Goal: Transaction & Acquisition: Purchase product/service

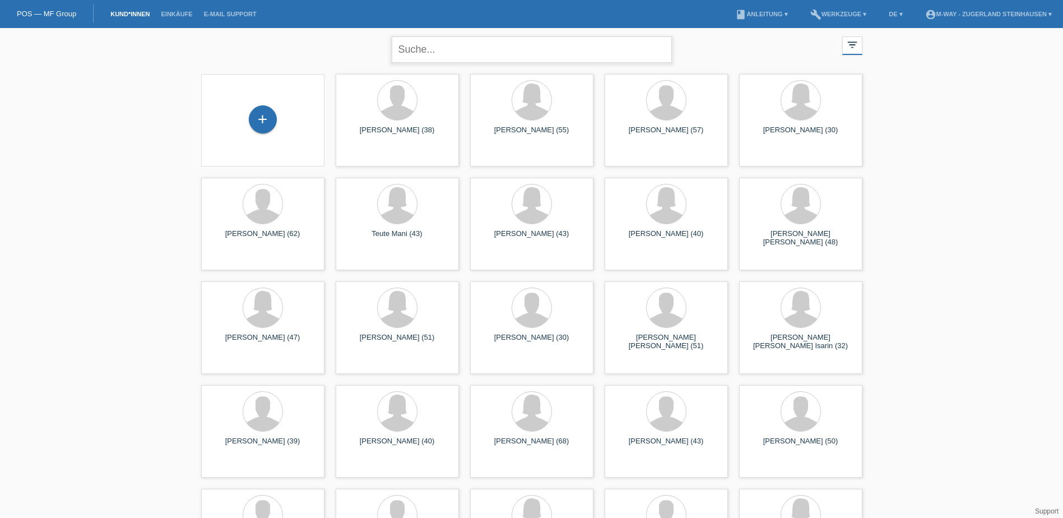
click at [442, 48] on input "text" at bounding box center [532, 49] width 280 height 26
type input "shpakov"
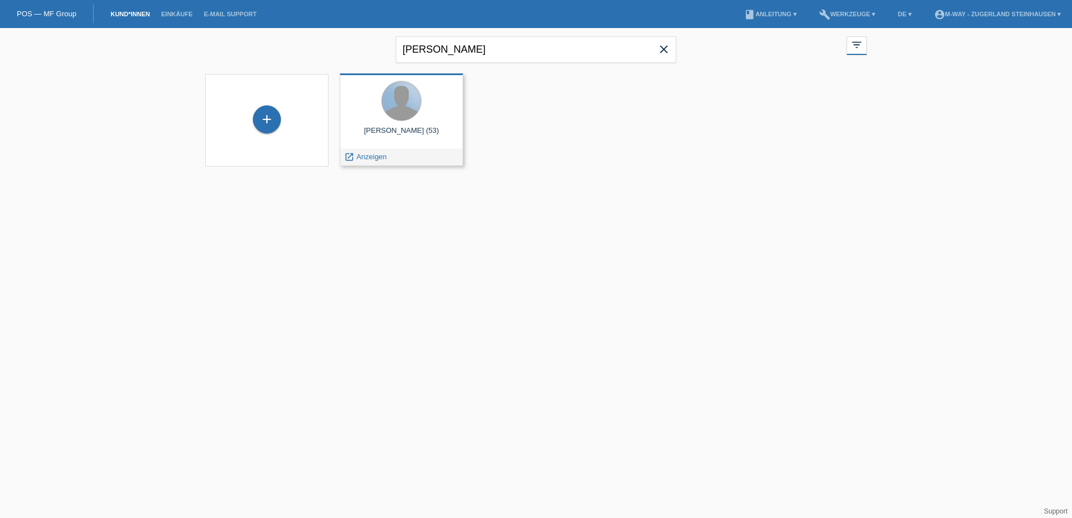
click at [400, 117] on div at bounding box center [401, 100] width 39 height 39
click at [395, 114] on div at bounding box center [401, 100] width 39 height 39
click at [393, 132] on div "Jurij Shpakov (53)" at bounding box center [401, 135] width 105 height 18
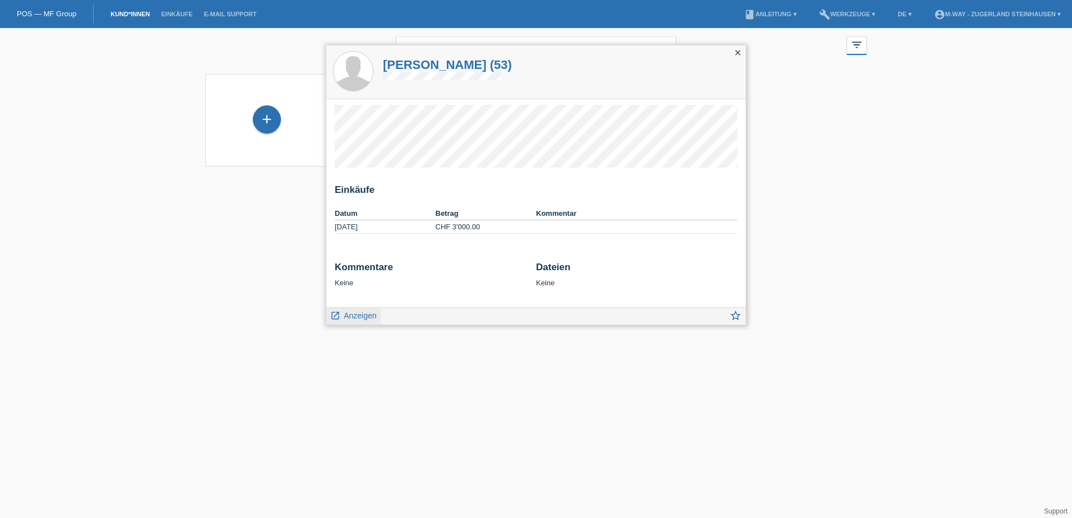
click at [363, 315] on span "Anzeigen" at bounding box center [360, 315] width 33 height 9
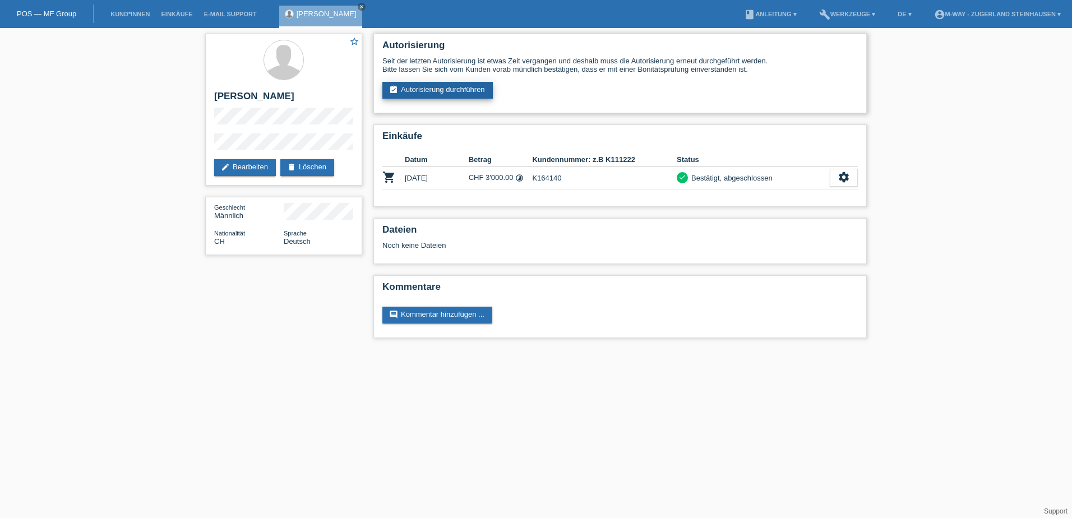
click at [418, 87] on link "assignment_turned_in Autorisierung durchführen" at bounding box center [437, 90] width 110 height 17
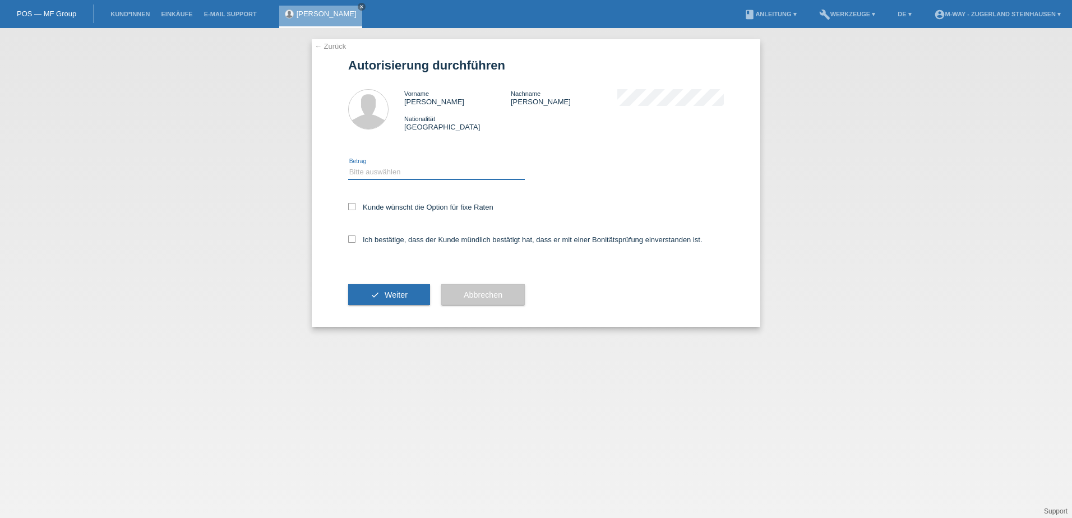
click at [431, 173] on select "Bitte auswählen CHF 1.00 - CHF 499.00 CHF 500.00 - CHF 1'999.00 CHF 2'000.00 - …" at bounding box center [436, 171] width 177 height 13
select select "3"
click at [348, 165] on select "Bitte auswählen CHF 1.00 - CHF 499.00 CHF 500.00 - CHF 1'999.00 CHF 2'000.00 - …" at bounding box center [436, 171] width 177 height 13
click at [354, 206] on icon at bounding box center [351, 206] width 7 height 7
click at [354, 206] on input "Kunde wünscht die Option für fixe Raten" at bounding box center [351, 206] width 7 height 7
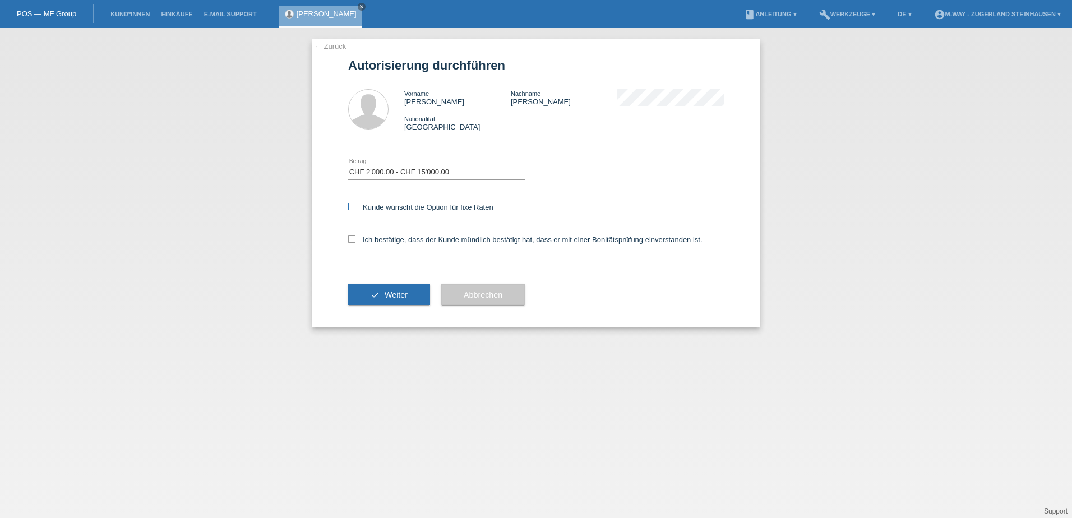
checkbox input "true"
click at [353, 239] on icon at bounding box center [351, 238] width 7 height 7
click at [353, 239] on input "Ich bestätige, dass der Kunde mündlich bestätigt hat, dass er mit einer Bonität…" at bounding box center [351, 238] width 7 height 7
checkbox input "true"
click at [404, 297] on span "Weiter" at bounding box center [396, 294] width 23 height 9
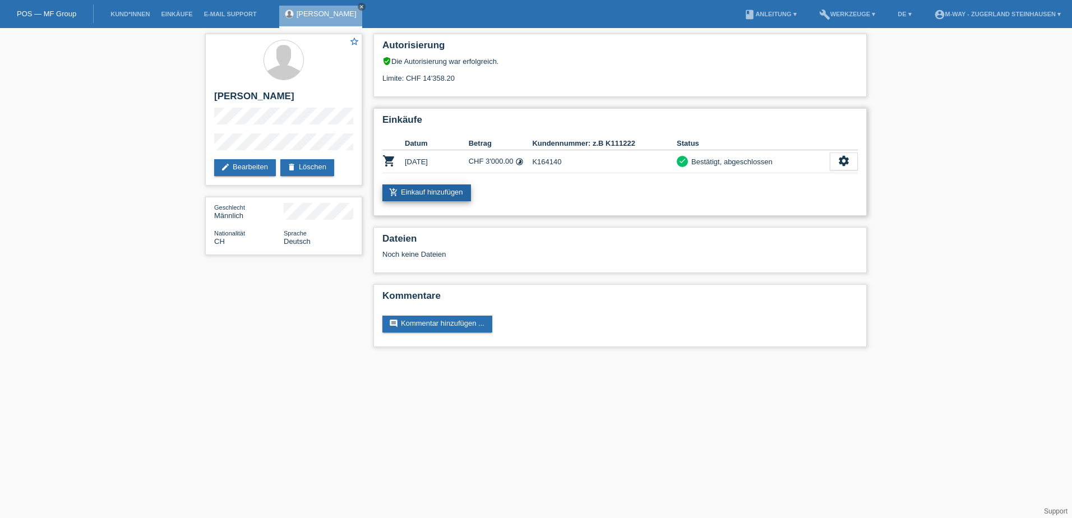
click at [441, 188] on link "add_shopping_cart Einkauf hinzufügen" at bounding box center [426, 192] width 89 height 17
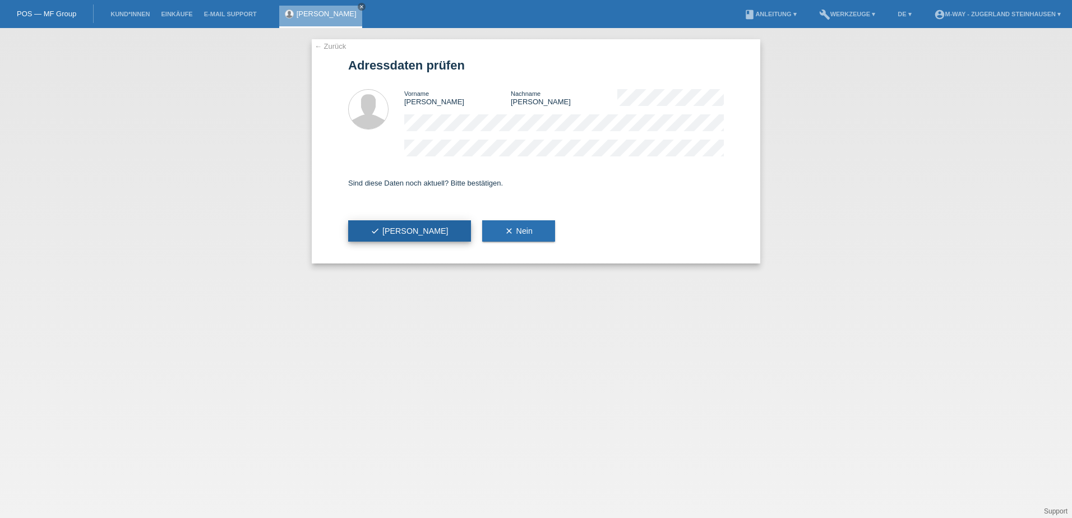
click at [377, 226] on icon "check" at bounding box center [375, 230] width 9 height 9
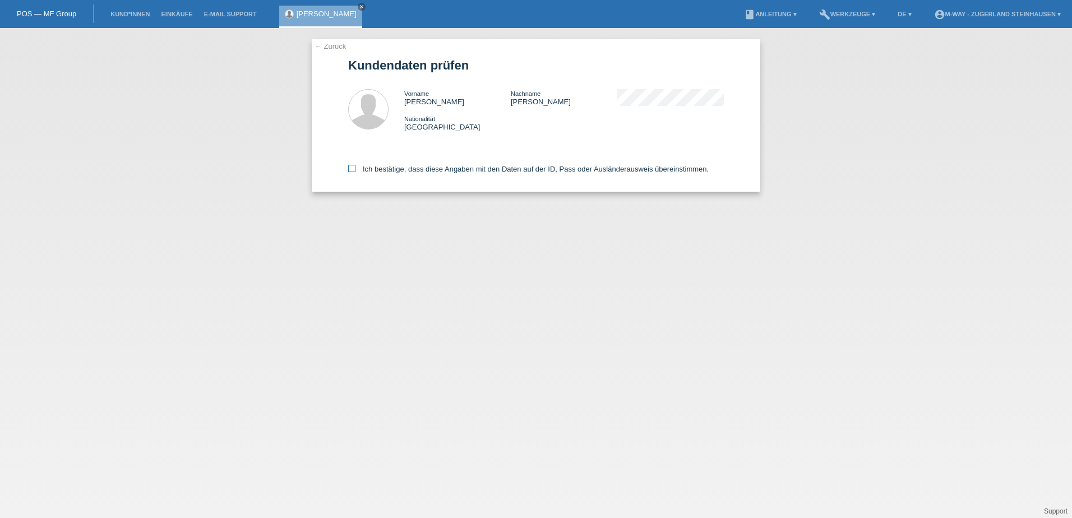
click at [352, 168] on icon at bounding box center [351, 168] width 7 height 7
click at [352, 168] on input "Ich bestätige, dass diese Angaben mit den Daten auf der ID, Pass oder Ausländer…" at bounding box center [351, 168] width 7 height 7
checkbox input "true"
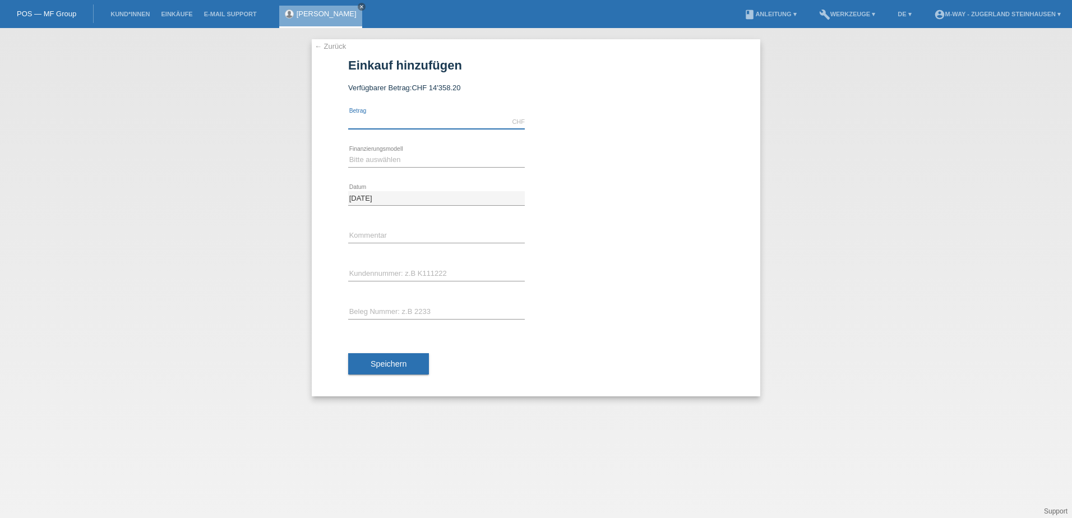
click at [389, 117] on input "text" at bounding box center [436, 122] width 177 height 14
type input "3529.00"
click at [387, 156] on select "Bitte auswählen Fixe Raten Kauf auf Rechnung mit Teilzahlungsoption" at bounding box center [436, 159] width 177 height 13
select select "77"
click at [348, 153] on select "Bitte auswählen Fixe Raten Kauf auf Rechnung mit Teilzahlungsoption" at bounding box center [436, 159] width 177 height 13
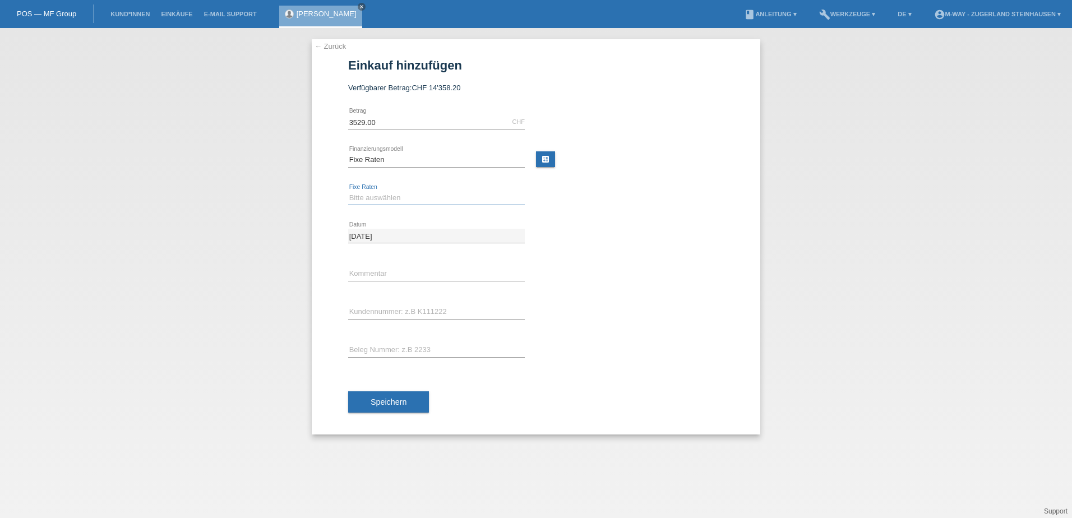
click at [376, 195] on select "Bitte auswählen 4 Raten 5 Raten 6 Raten 7 Raten 8 Raten 9 Raten 10 Raten 11 Rat…" at bounding box center [436, 197] width 177 height 13
select select "202"
click at [348, 191] on select "Bitte auswählen 4 Raten 5 Raten 6 Raten 7 Raten 8 Raten 9 Raten 10 Raten 11 Rat…" at bounding box center [436, 197] width 177 height 13
click at [374, 308] on input "text" at bounding box center [436, 312] width 177 height 14
type input "K164140"
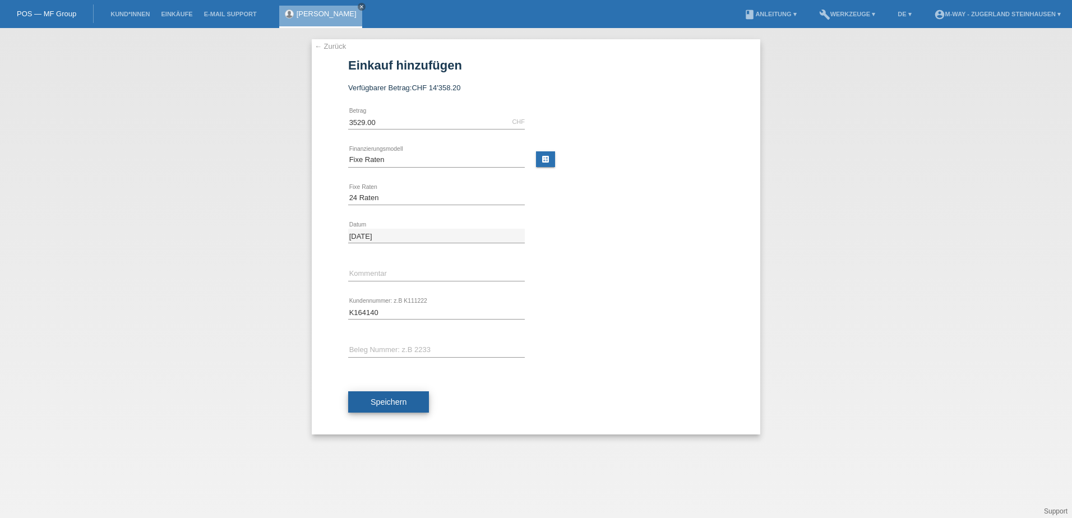
click at [392, 395] on button "Speichern" at bounding box center [388, 401] width 81 height 21
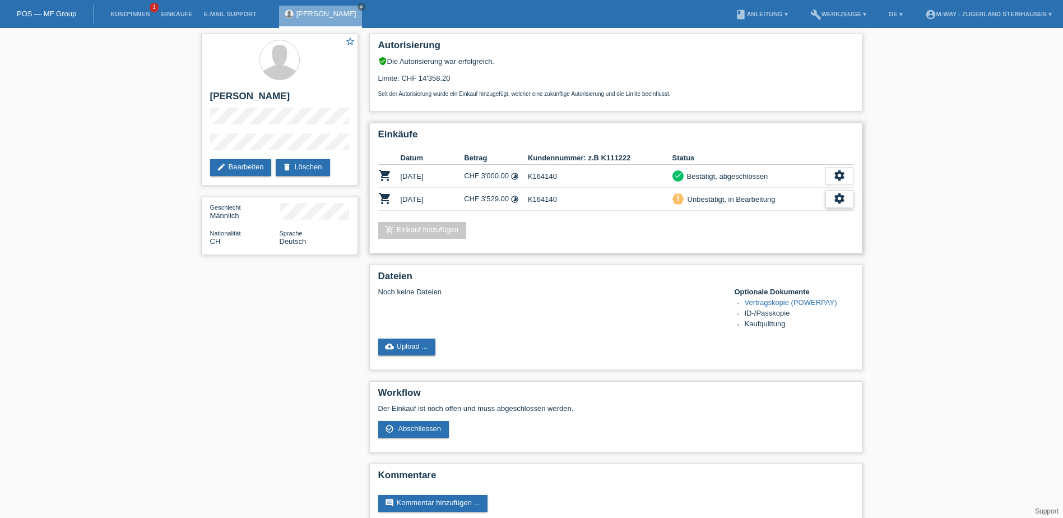
click at [838, 200] on icon "settings" at bounding box center [840, 198] width 12 height 12
click at [740, 252] on span "Abschliessen" at bounding box center [750, 249] width 47 height 13
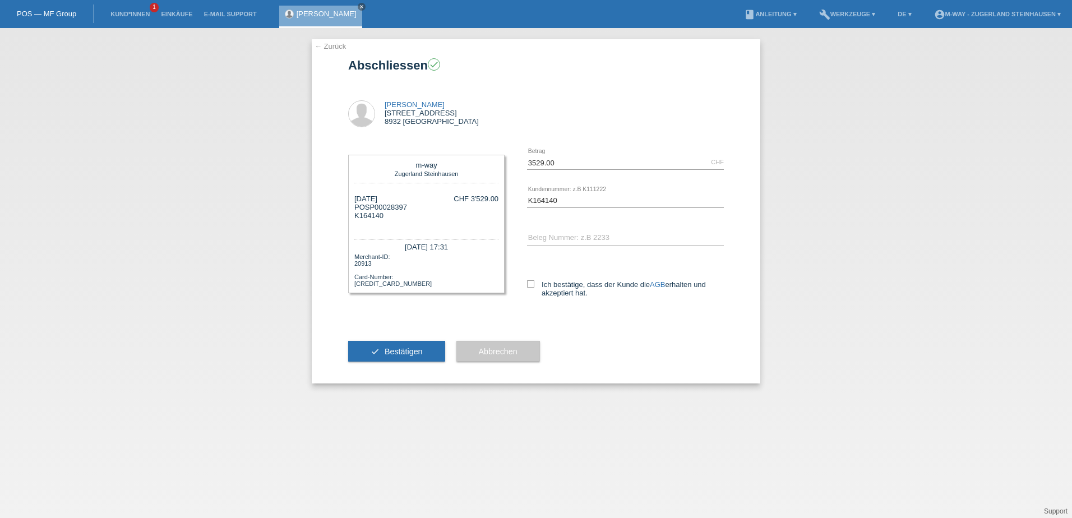
click at [526, 282] on div "3529.00 CHF error [GEOGRAPHIC_DATA] K164140 error AGB" at bounding box center [614, 231] width 219 height 175
click at [530, 282] on icon at bounding box center [530, 283] width 7 height 7
click at [530, 282] on input "Ich bestätige, dass der Kunde die AGB erhalten und akzeptiert hat." at bounding box center [530, 283] width 7 height 7
checkbox input "true"
click at [410, 354] on span "Bestätigen" at bounding box center [404, 351] width 38 height 9
